Goal: Complete application form: Complete application form

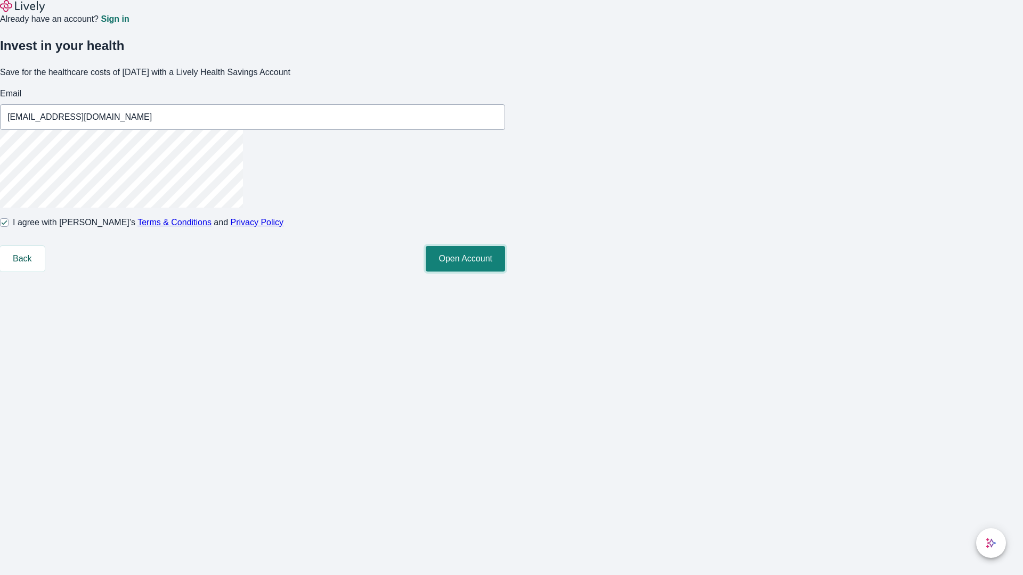
click at [505, 272] on button "Open Account" at bounding box center [465, 259] width 79 height 26
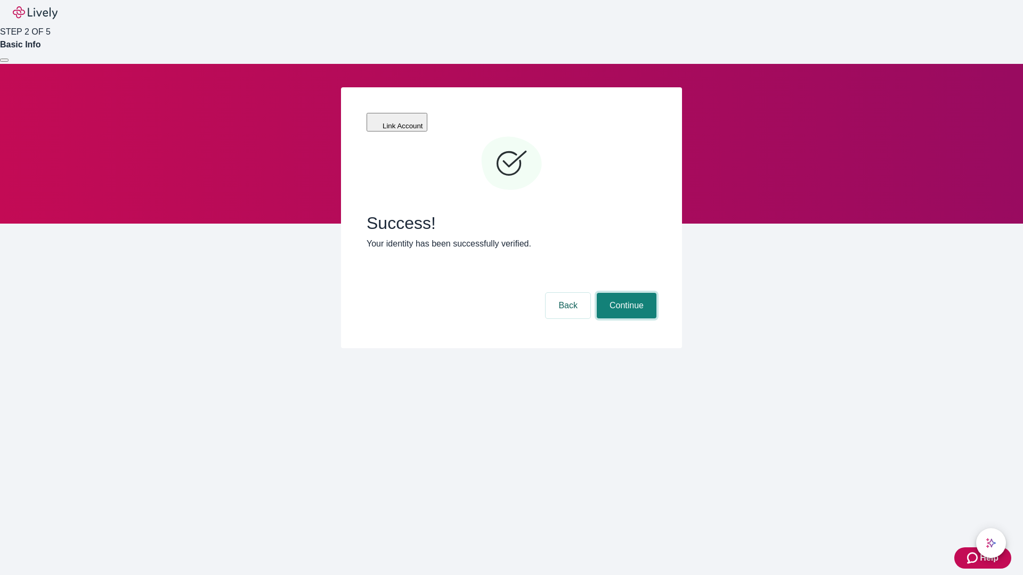
click at [625, 293] on button "Continue" at bounding box center [627, 306] width 60 height 26
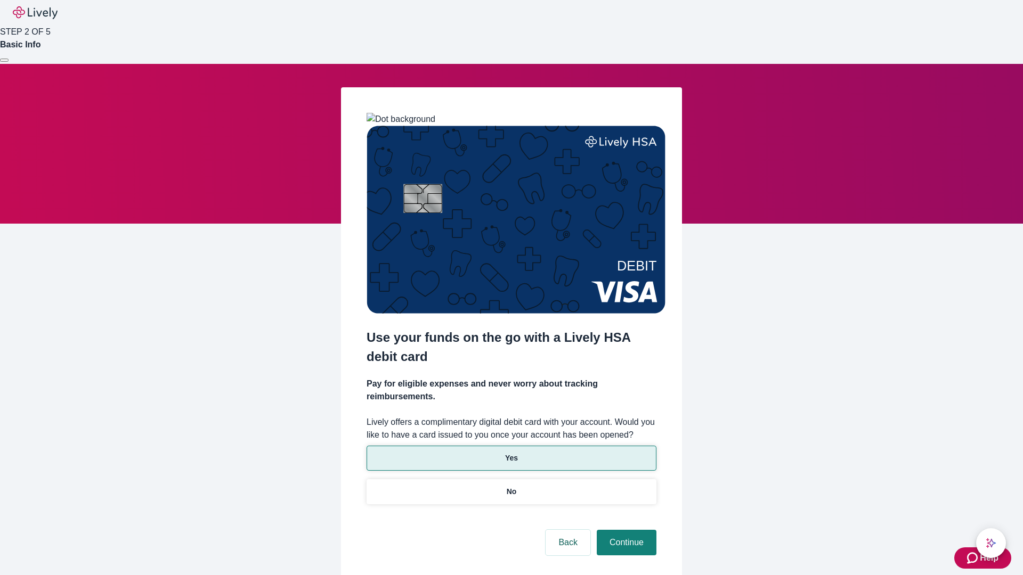
click at [511, 453] on p "Yes" at bounding box center [511, 458] width 13 height 11
click at [625, 530] on button "Continue" at bounding box center [627, 543] width 60 height 26
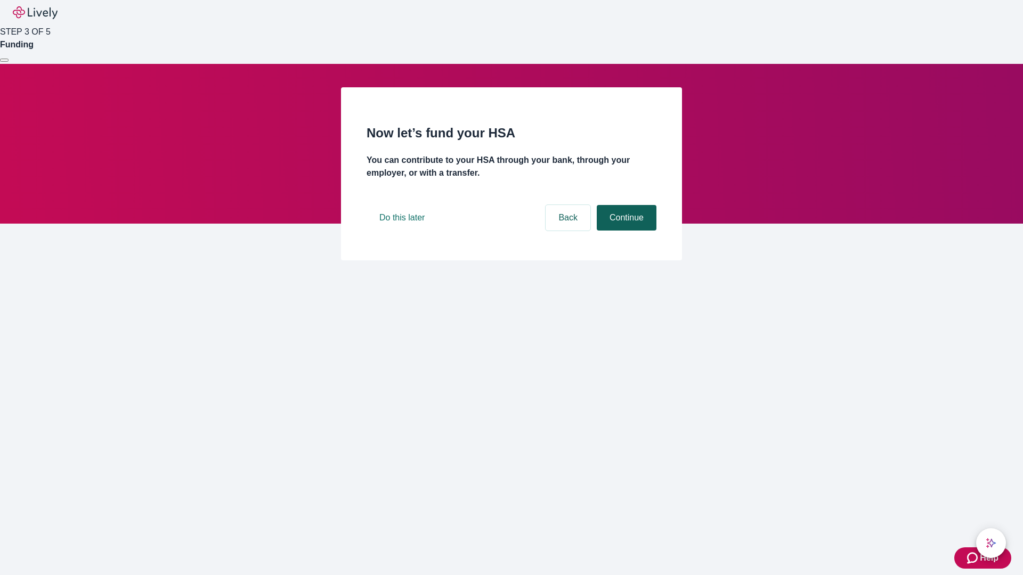
click at [625, 231] on button "Continue" at bounding box center [627, 218] width 60 height 26
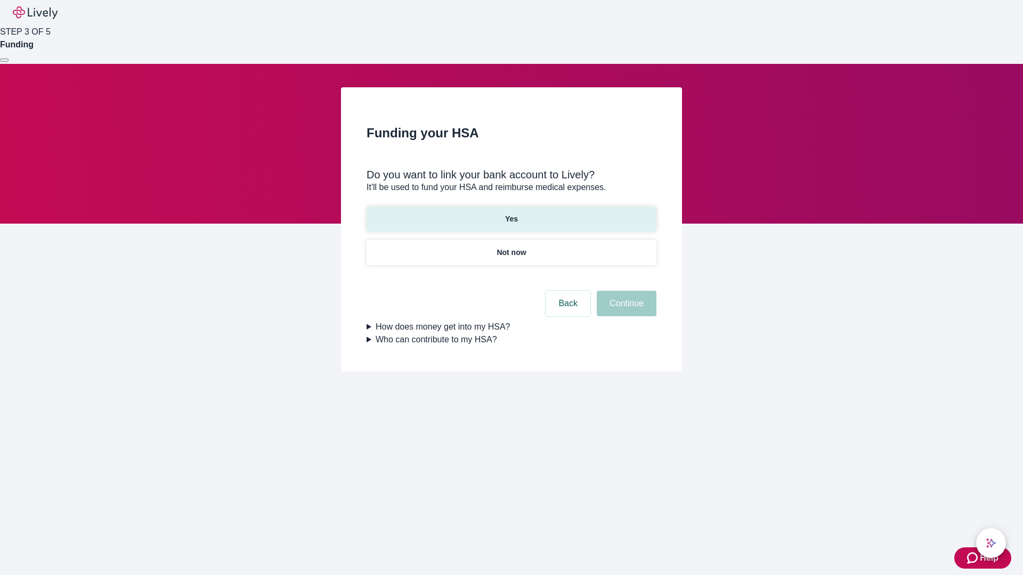
click at [511, 214] on p "Yes" at bounding box center [511, 219] width 13 height 11
click at [625, 291] on button "Continue" at bounding box center [627, 304] width 60 height 26
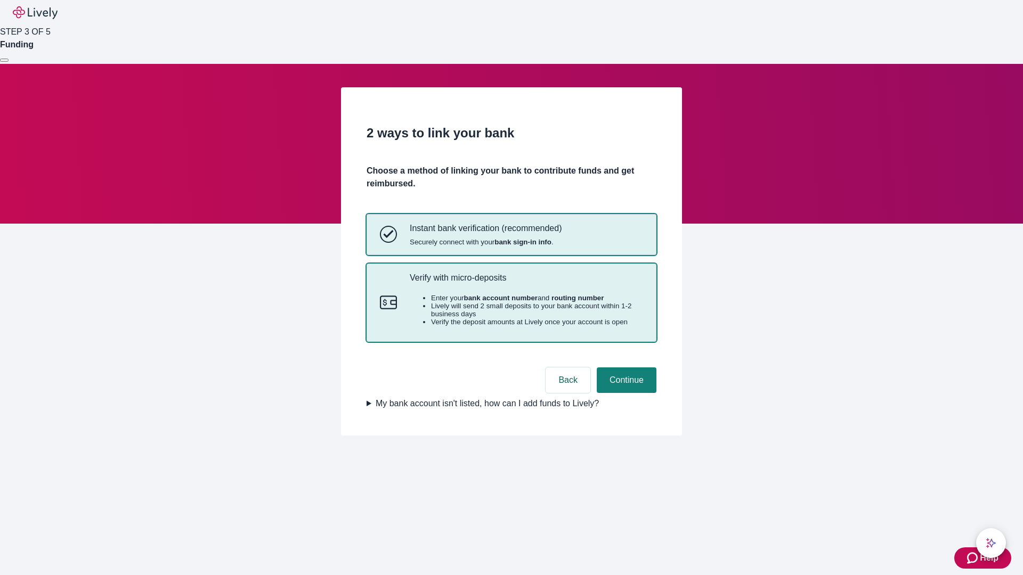
click at [526, 283] on p "Verify with micro-deposits" at bounding box center [526, 278] width 233 height 10
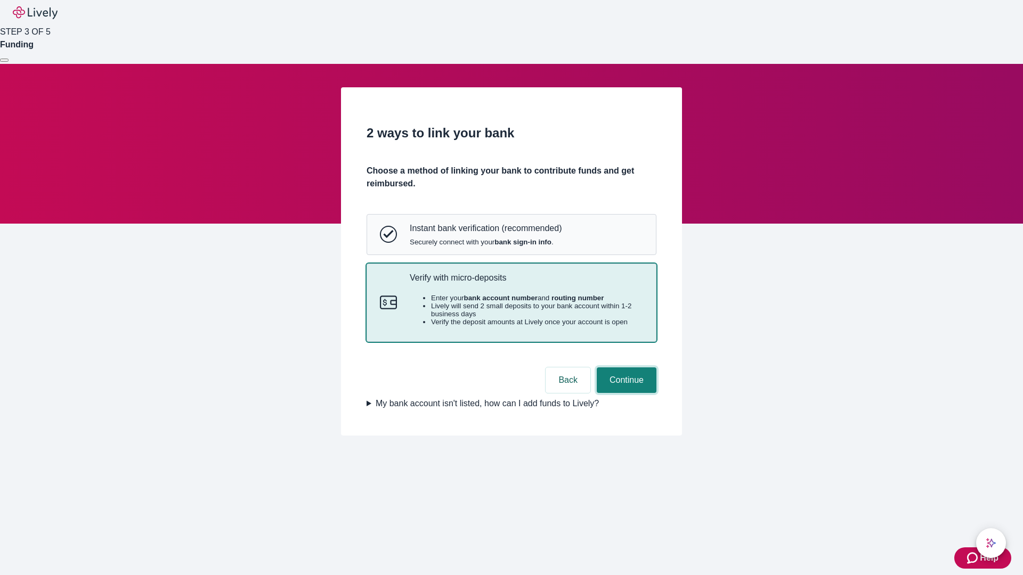
click at [625, 393] on button "Continue" at bounding box center [627, 381] width 60 height 26
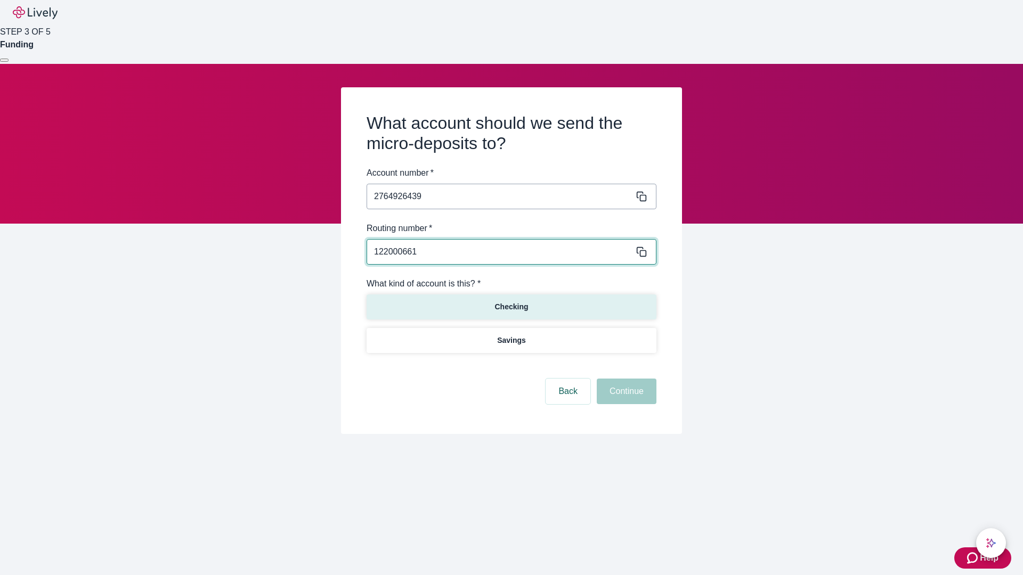
type input "122000661"
click at [511, 306] on p "Checking" at bounding box center [511, 306] width 34 height 11
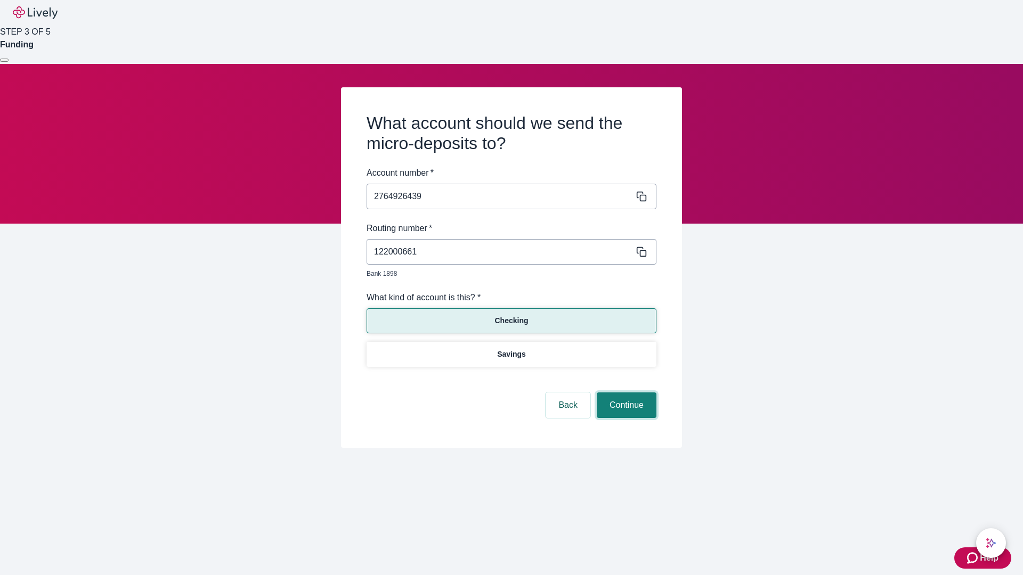
click at [625, 393] on button "Continue" at bounding box center [627, 406] width 60 height 26
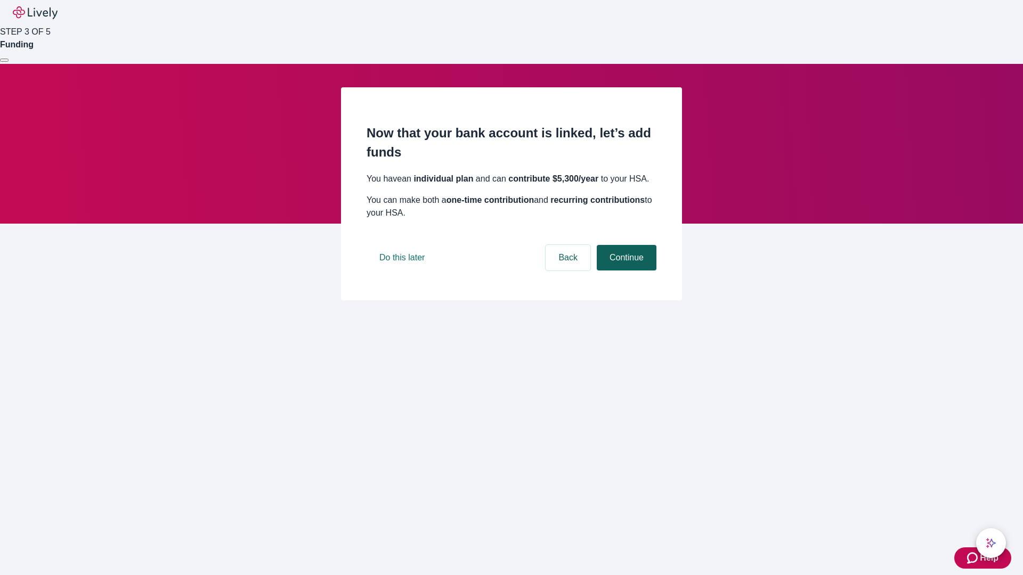
click at [625, 271] on button "Continue" at bounding box center [627, 258] width 60 height 26
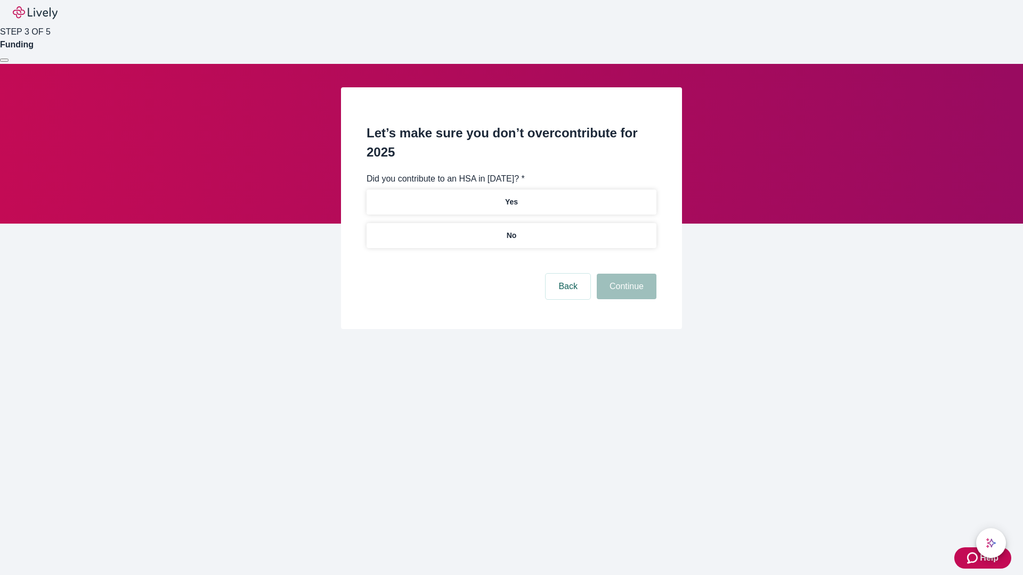
click at [511, 230] on p "No" at bounding box center [512, 235] width 10 height 11
click at [625, 274] on button "Continue" at bounding box center [627, 287] width 60 height 26
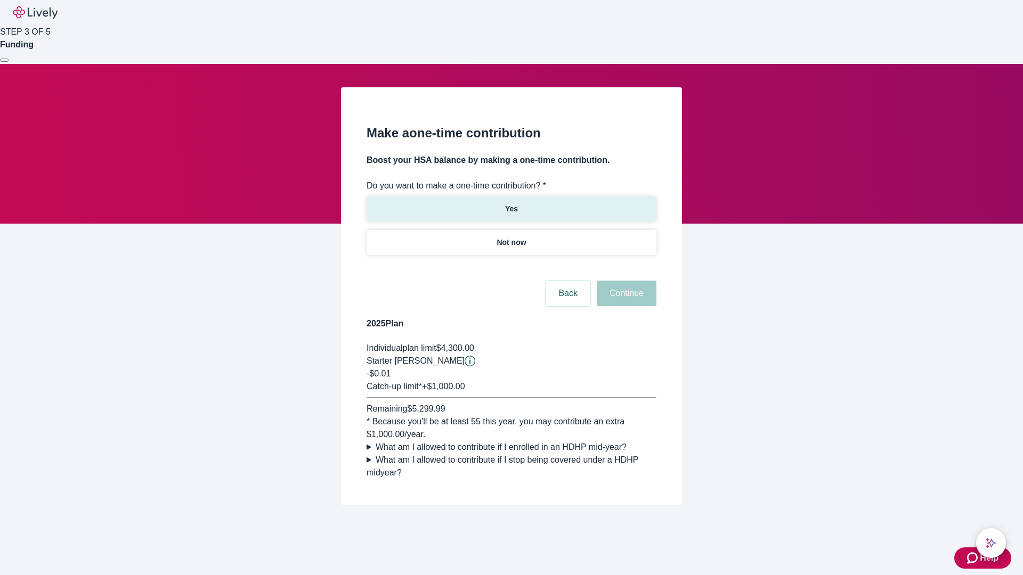
click at [511, 203] on p "Yes" at bounding box center [511, 208] width 13 height 11
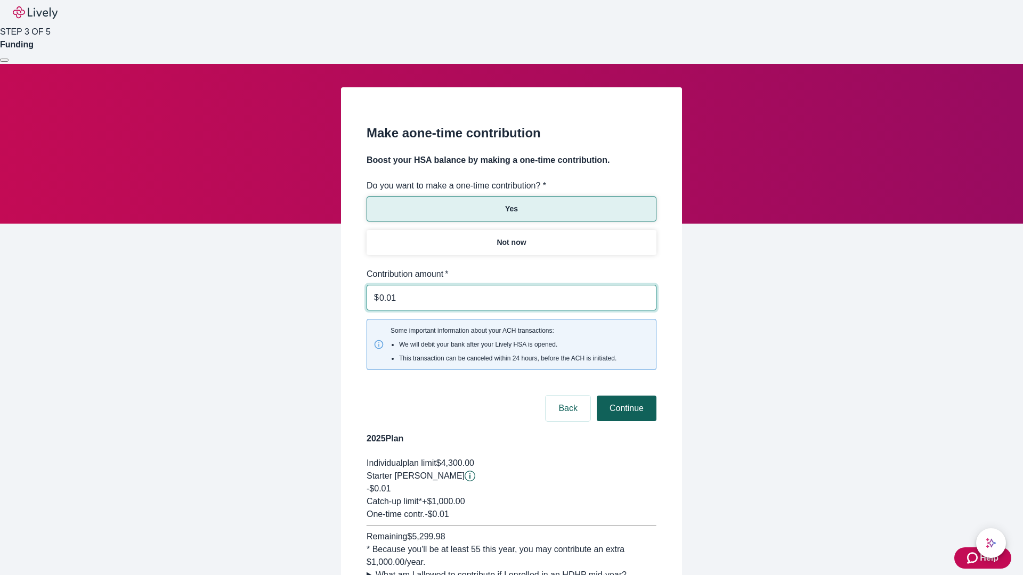
type input "0.01"
click at [625, 396] on button "Continue" at bounding box center [627, 409] width 60 height 26
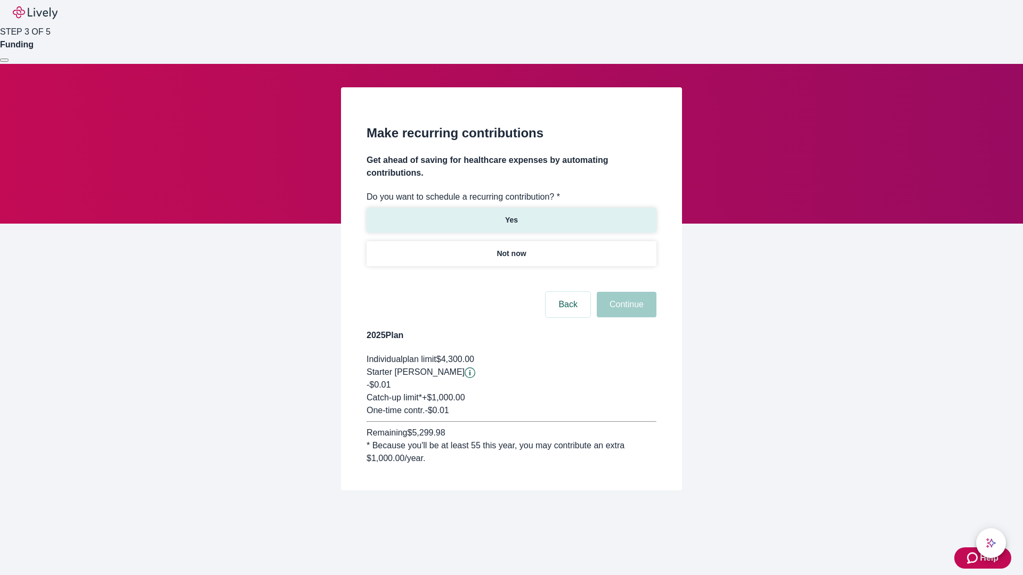
click at [511, 215] on p "Yes" at bounding box center [511, 220] width 13 height 11
click at [511, 279] on body "Help STEP 3 OF 5 Funding Make recurring contributions Get ahead of saving for h…" at bounding box center [511, 271] width 1023 height 542
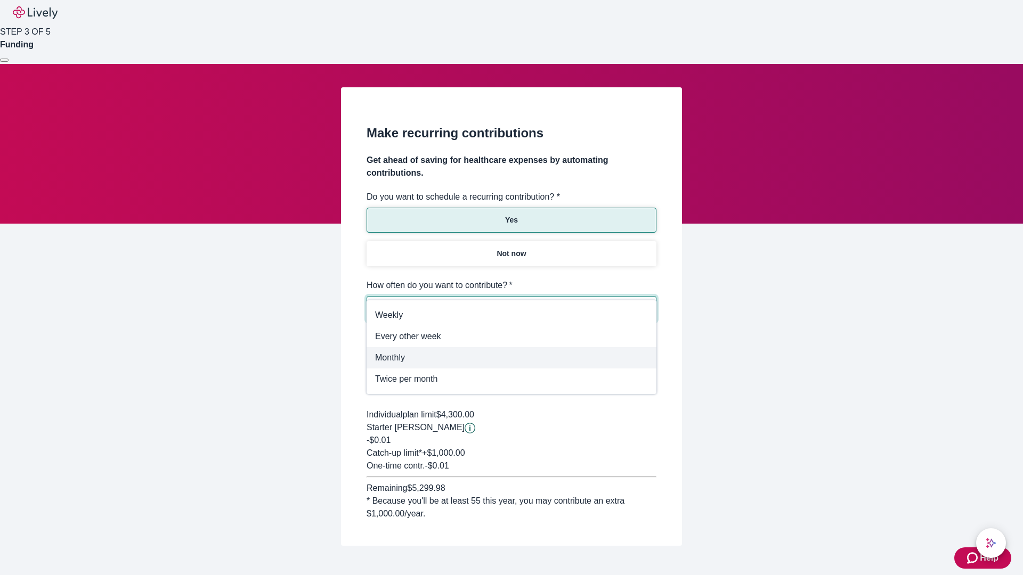
click at [511, 358] on span "Monthly" at bounding box center [511, 358] width 273 height 13
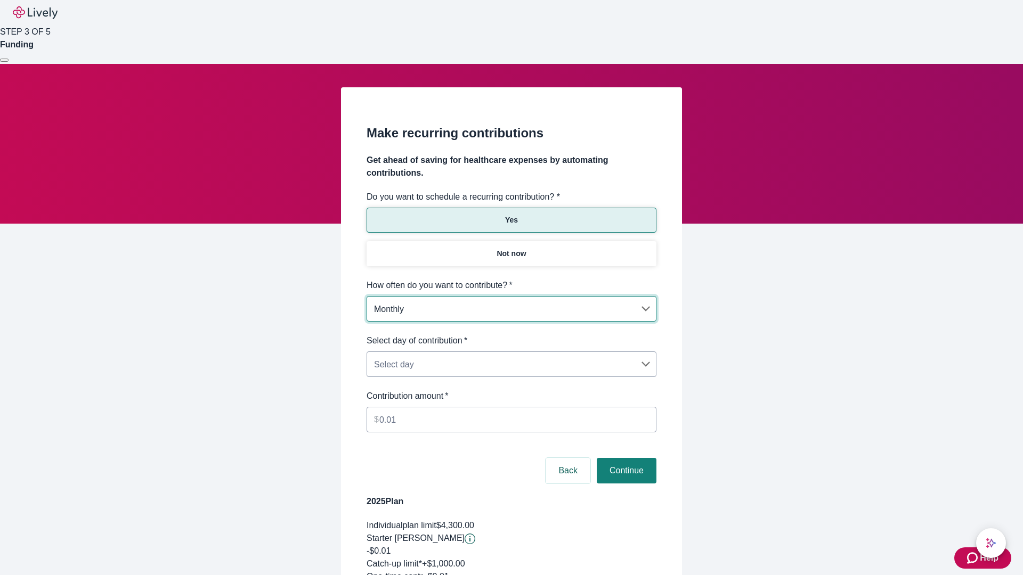
type input "Monthly"
click at [511, 335] on body "Help STEP 3 OF 5 Funding Make recurring contributions Get ahead of saving for h…" at bounding box center [511, 354] width 1023 height 708
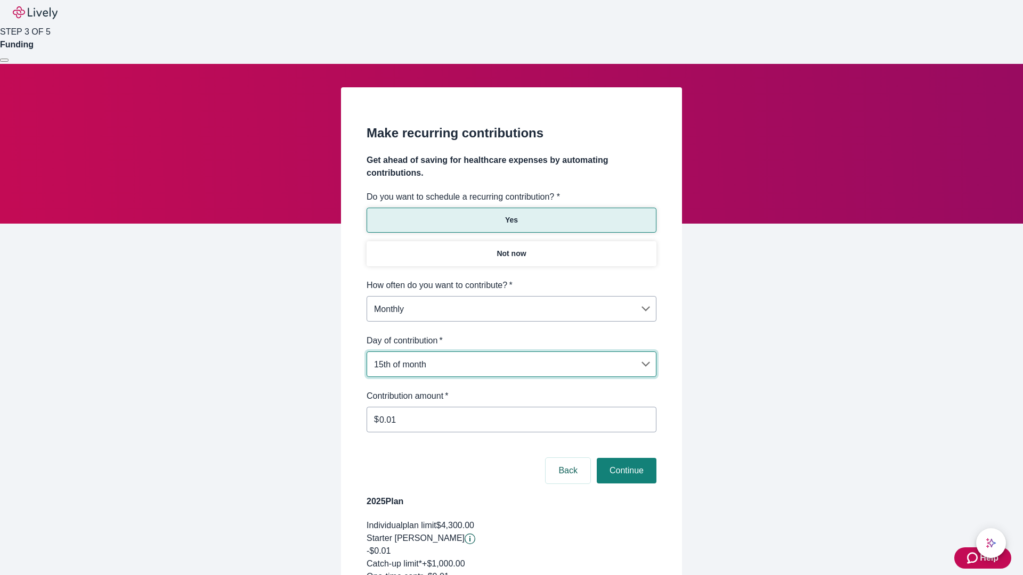
type input "Monthly15th"
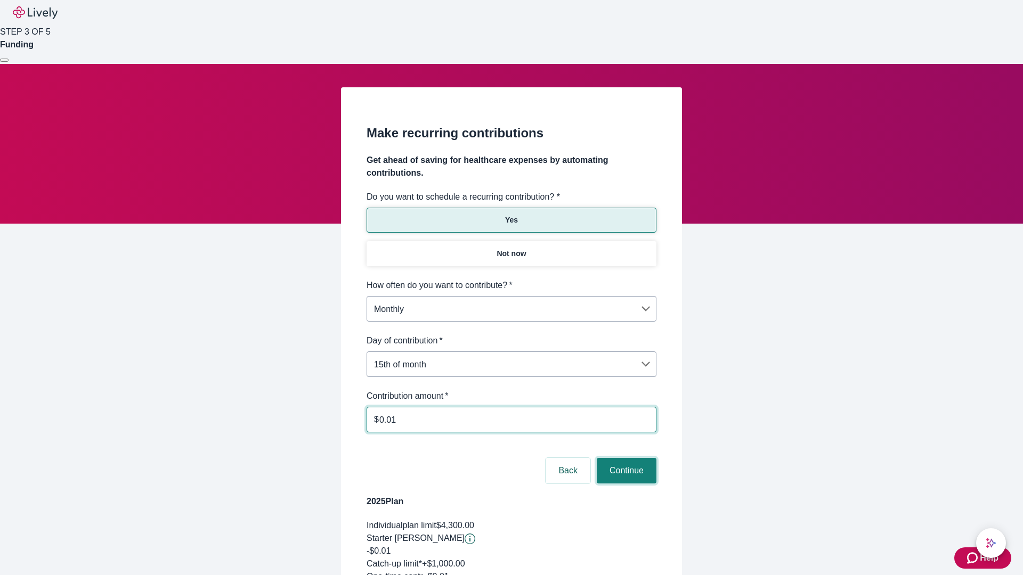
click at [625, 458] on button "Continue" at bounding box center [627, 471] width 60 height 26
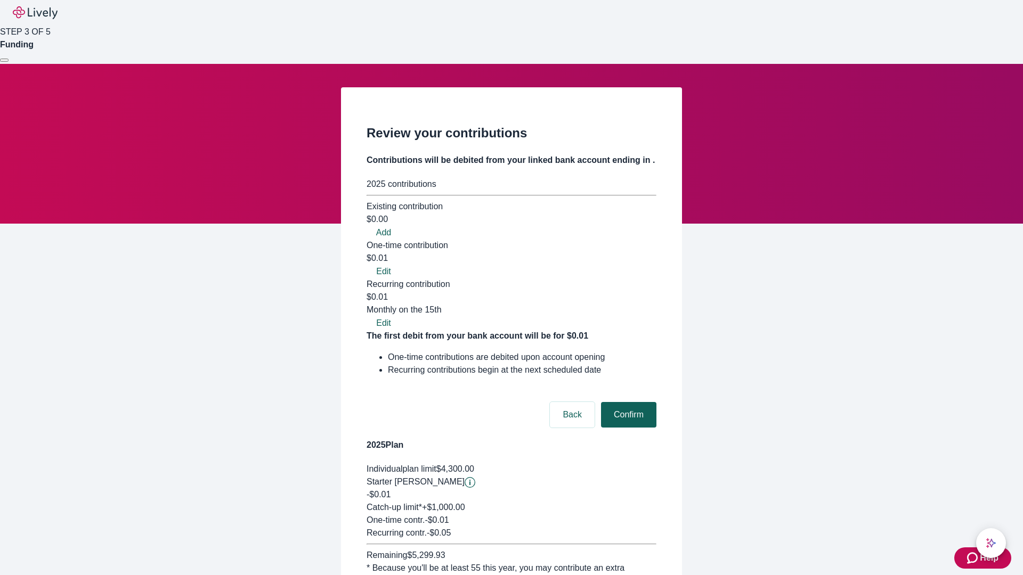
click at [627, 402] on button "Confirm" at bounding box center [628, 415] width 55 height 26
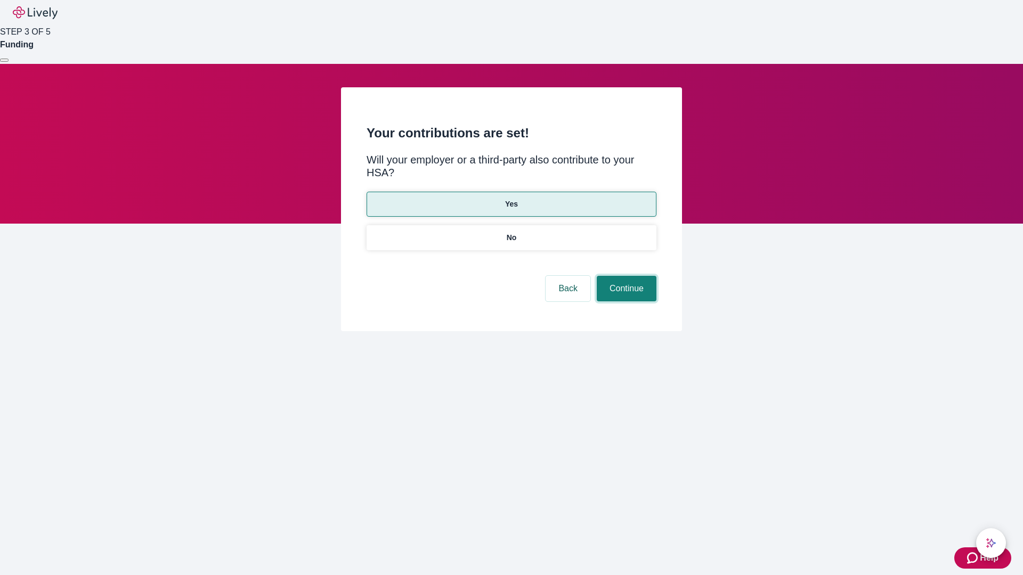
click at [625, 276] on button "Continue" at bounding box center [627, 289] width 60 height 26
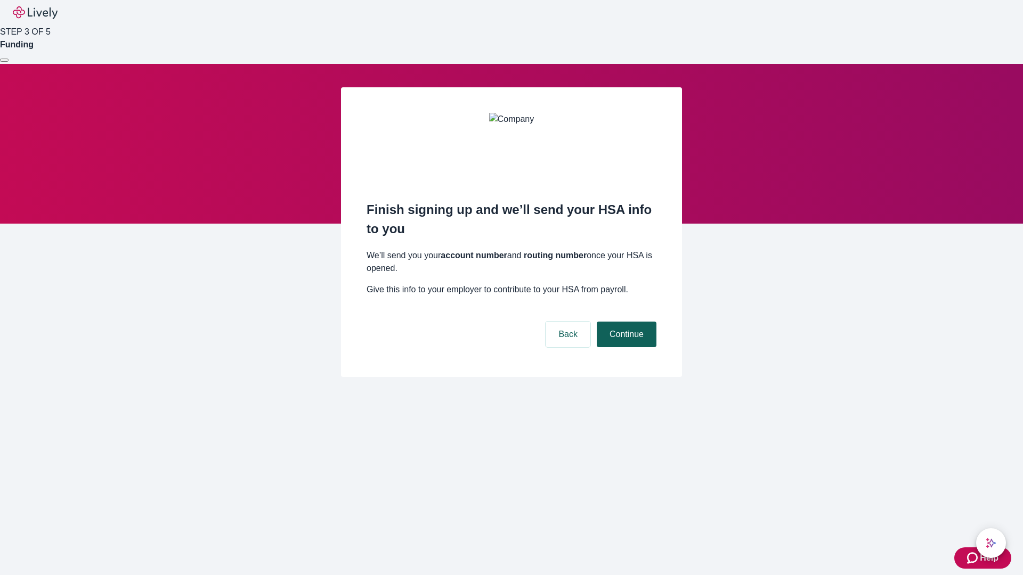
click at [625, 322] on button "Continue" at bounding box center [627, 335] width 60 height 26
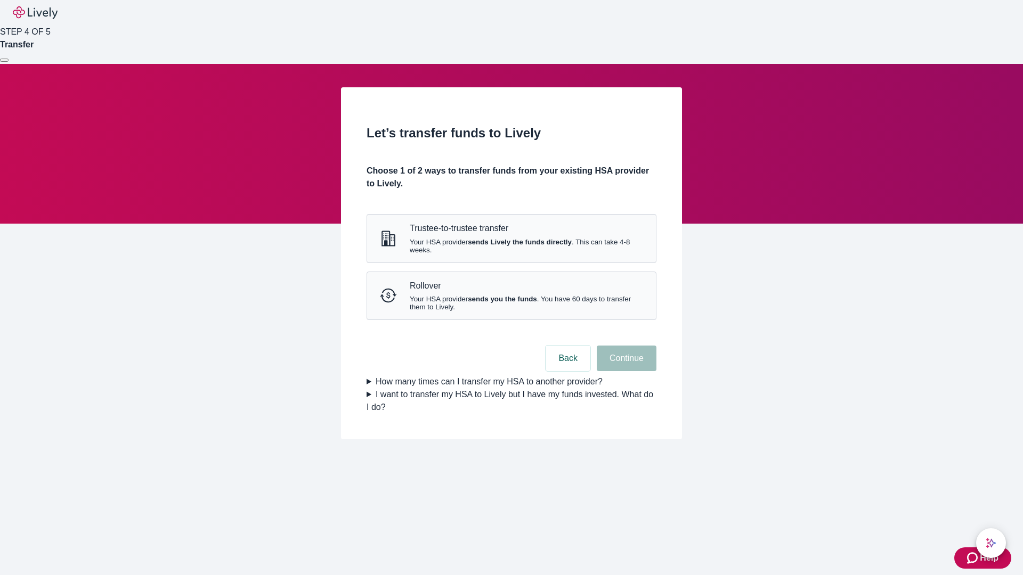
click at [511, 246] on strong "sends Lively the funds directly" at bounding box center [520, 242] width 104 height 8
click at [625, 371] on button "Continue" at bounding box center [627, 359] width 60 height 26
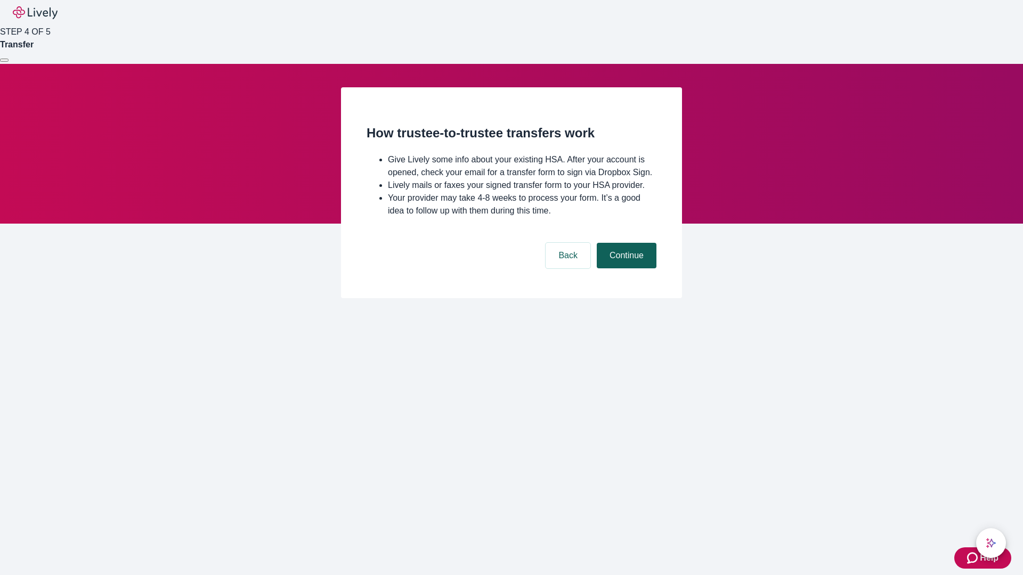
click at [625, 268] on button "Continue" at bounding box center [627, 256] width 60 height 26
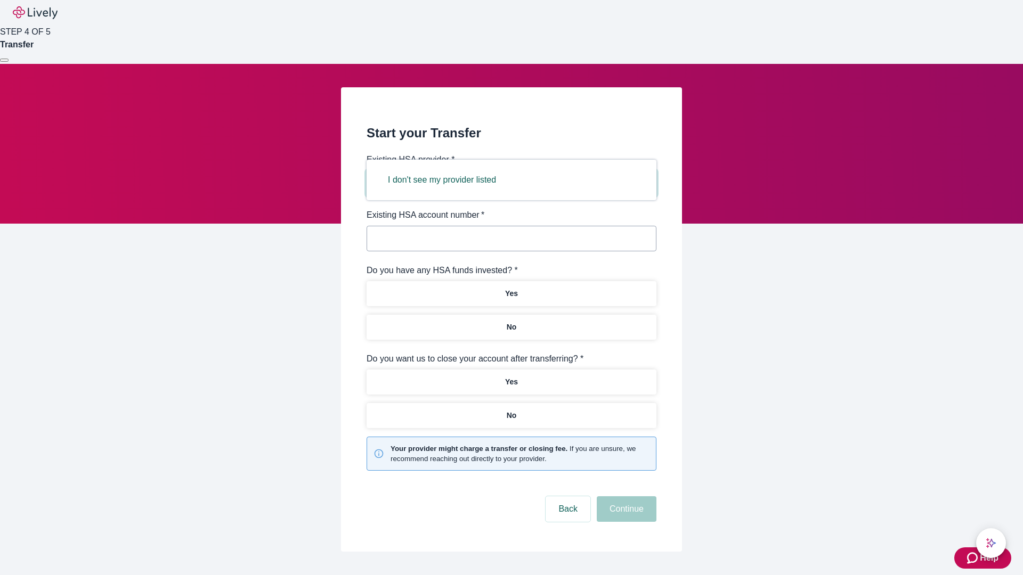
click at [445, 180] on button "I don't see my provider listed" at bounding box center [442, 180] width 134 height 26
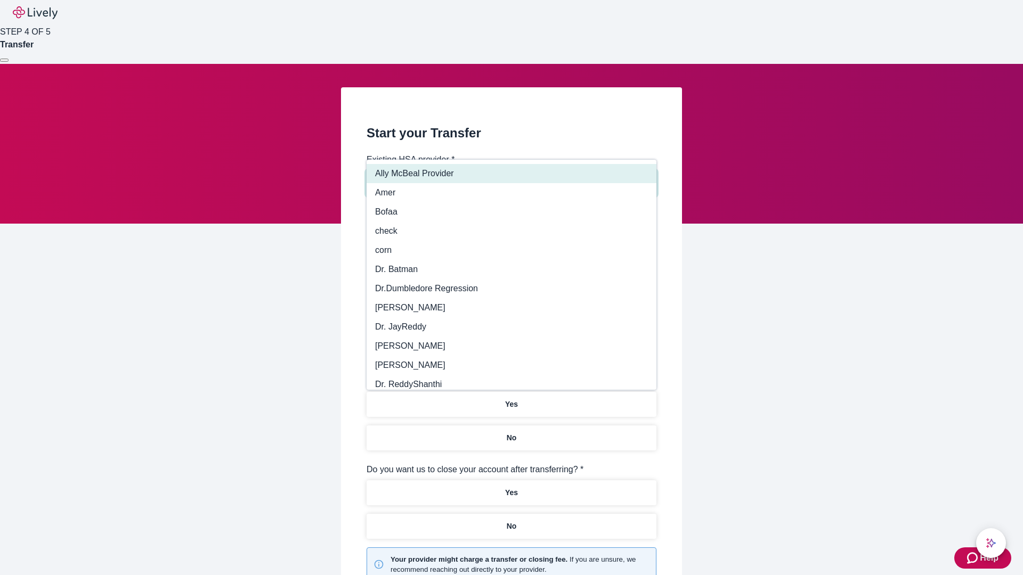
type input "Other"
type input "Health Equity"
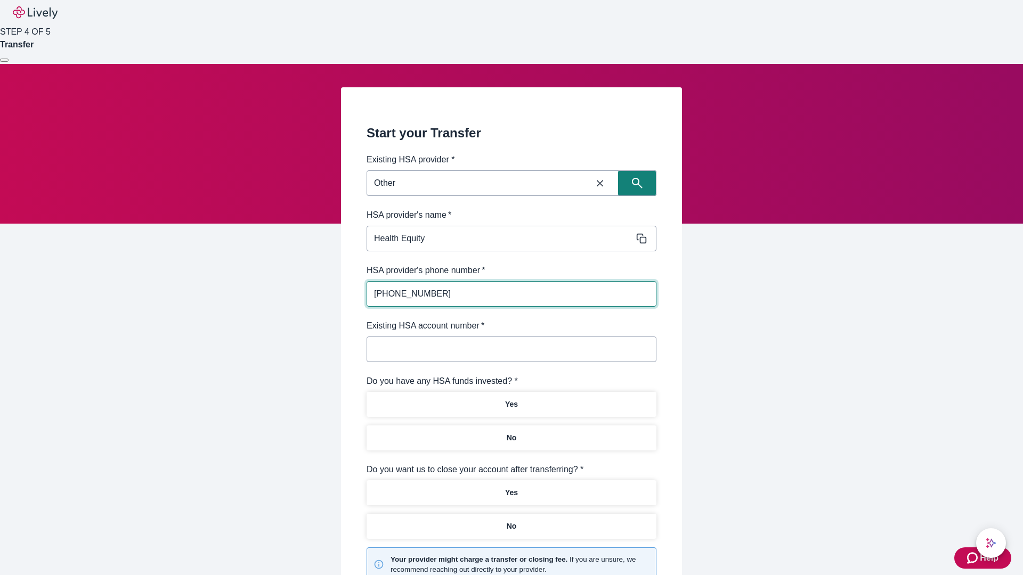
type input "[PHONE_NUMBER]"
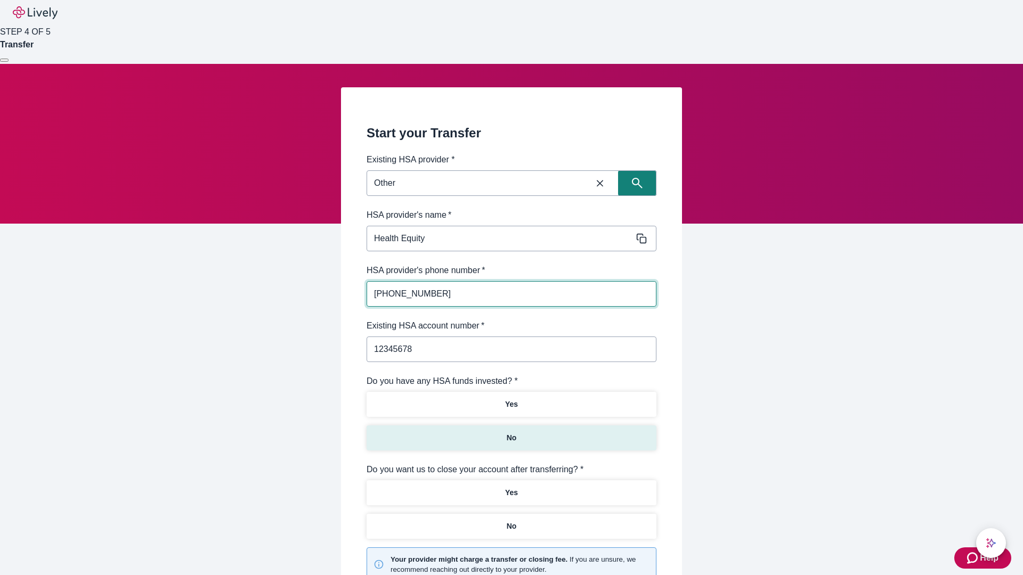
type input "12345678"
click at [511, 433] on p "No" at bounding box center [512, 438] width 10 height 11
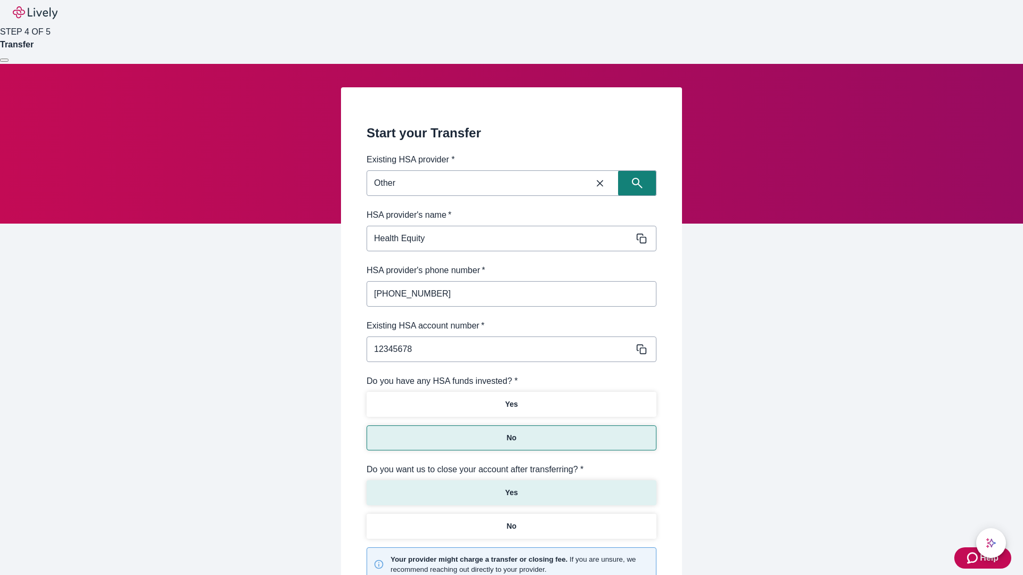
click at [511, 487] on p "Yes" at bounding box center [511, 492] width 13 height 11
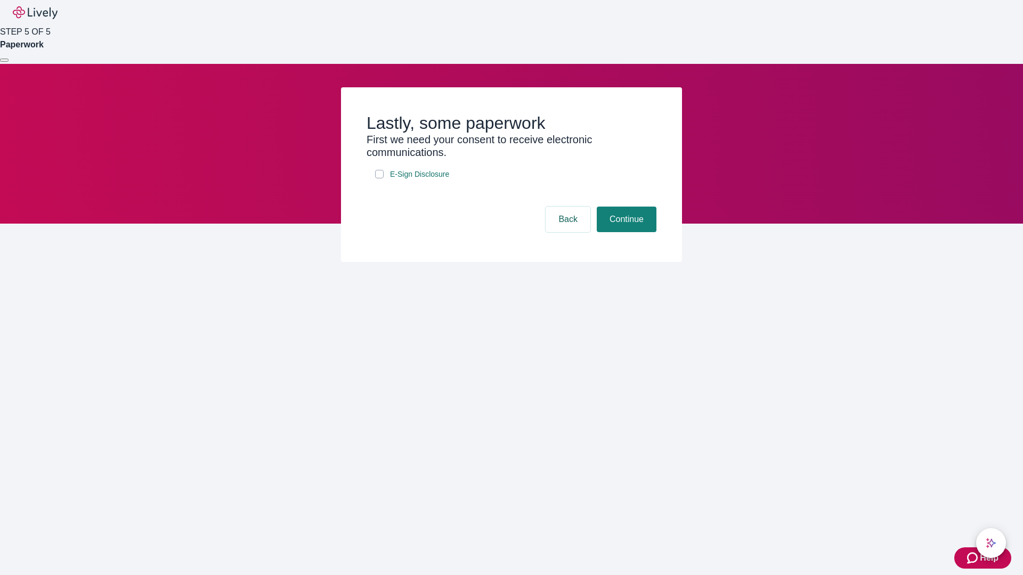
click at [379, 178] on input "E-Sign Disclosure" at bounding box center [379, 174] width 9 height 9
checkbox input "true"
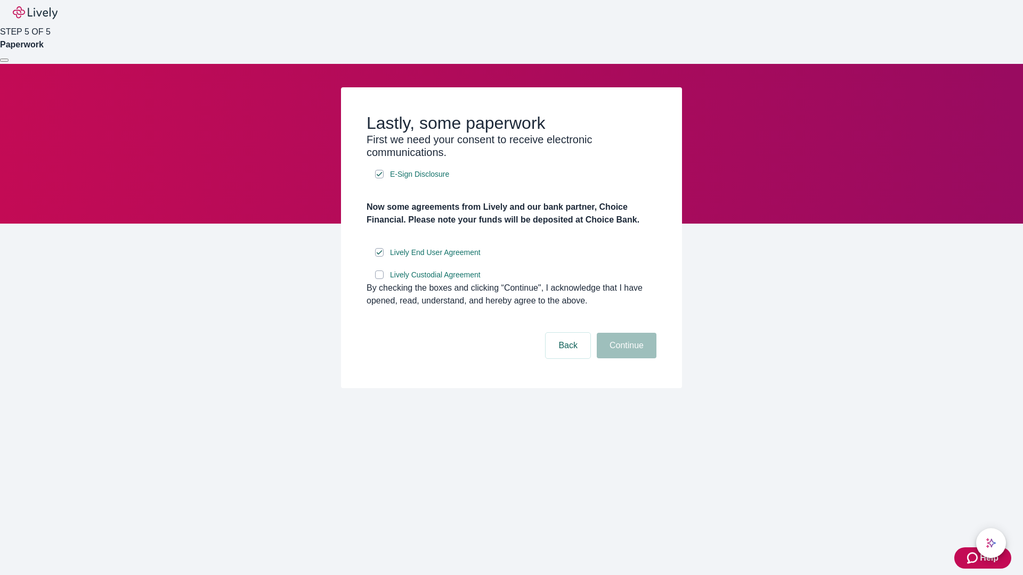
click at [379, 279] on input "Lively Custodial Agreement" at bounding box center [379, 275] width 9 height 9
checkbox input "true"
click at [625, 358] on button "Continue" at bounding box center [627, 346] width 60 height 26
